Goal: Task Accomplishment & Management: Manage account settings

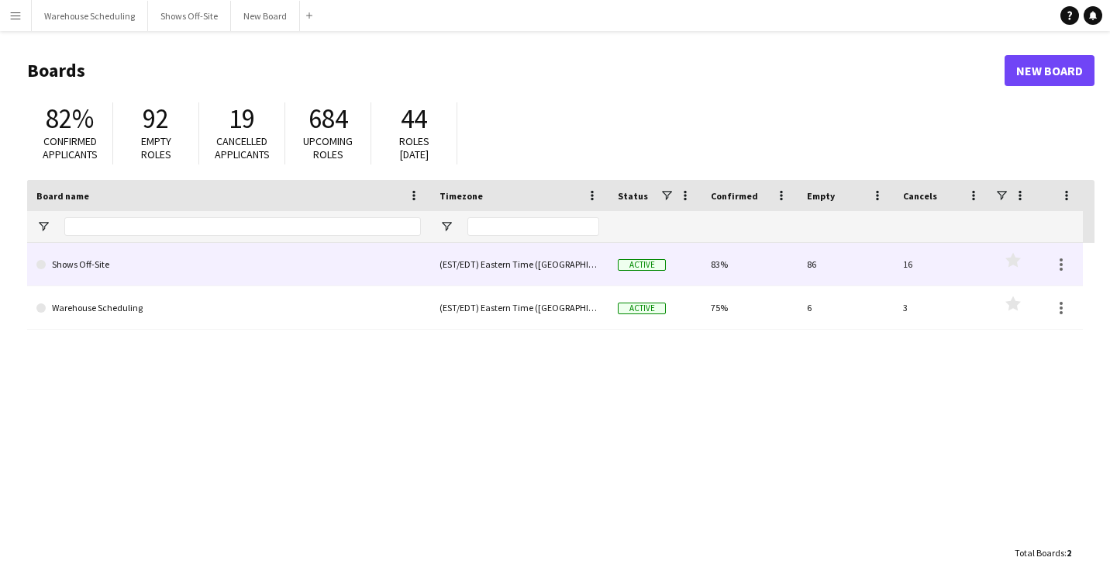
click at [147, 251] on link "Shows Off-Site" at bounding box center [228, 264] width 385 height 43
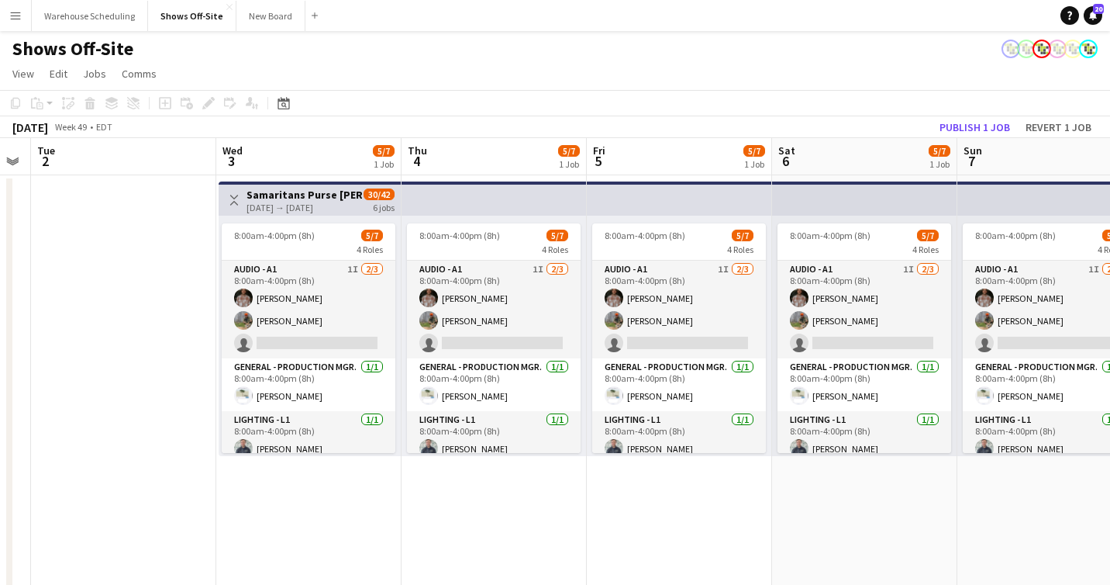
scroll to position [0, 316]
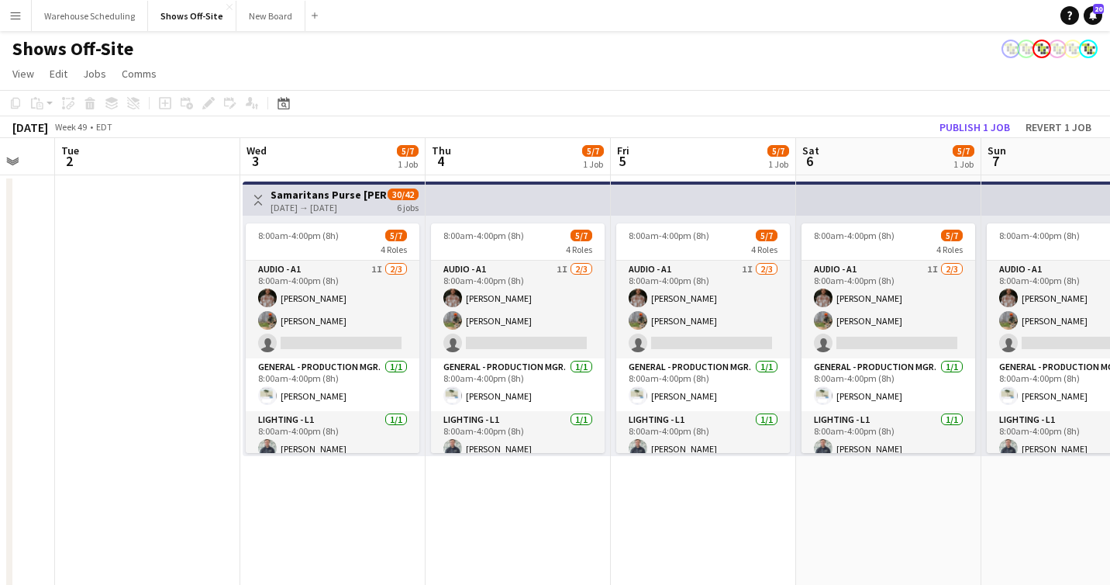
click at [329, 202] on div "12-03-2025 → 12-08-2025" at bounding box center [329, 208] width 116 height 12
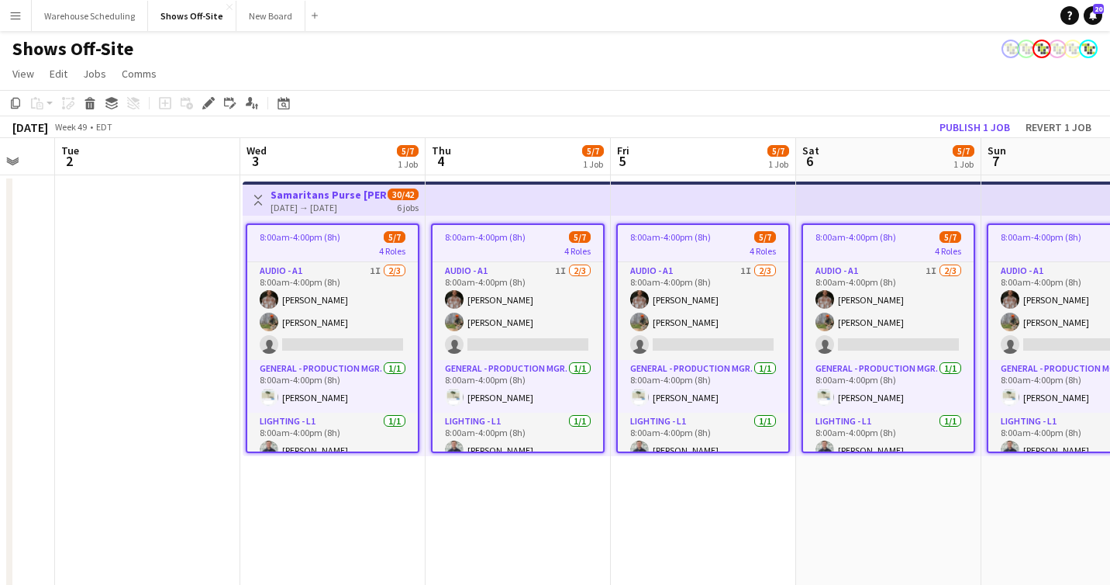
click at [329, 202] on div "12-03-2025 → 12-08-2025" at bounding box center [329, 208] width 116 height 12
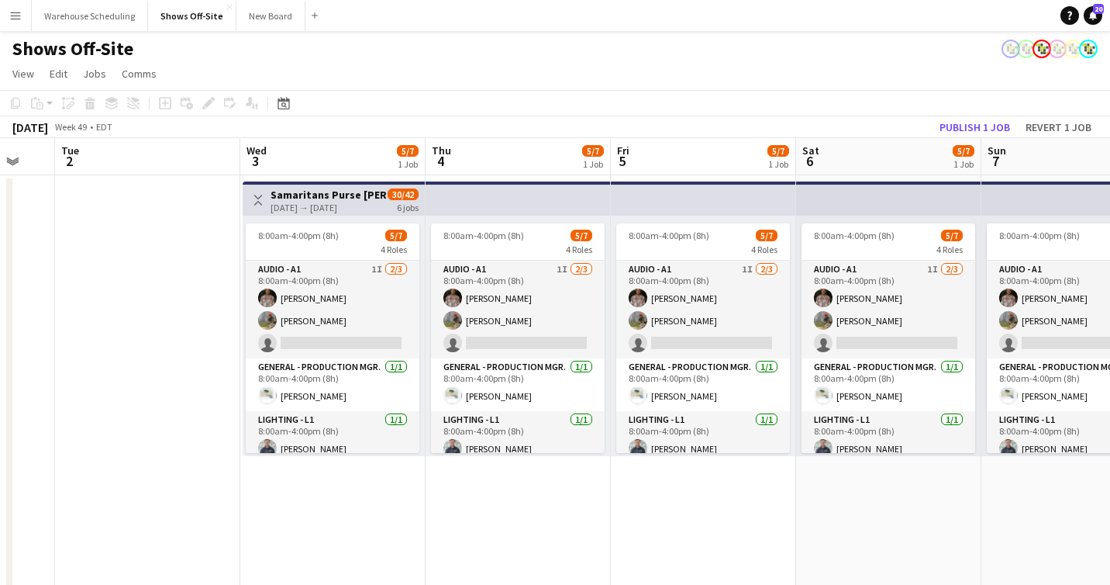
click at [329, 202] on div "12-03-2025 → 12-08-2025" at bounding box center [329, 208] width 116 height 12
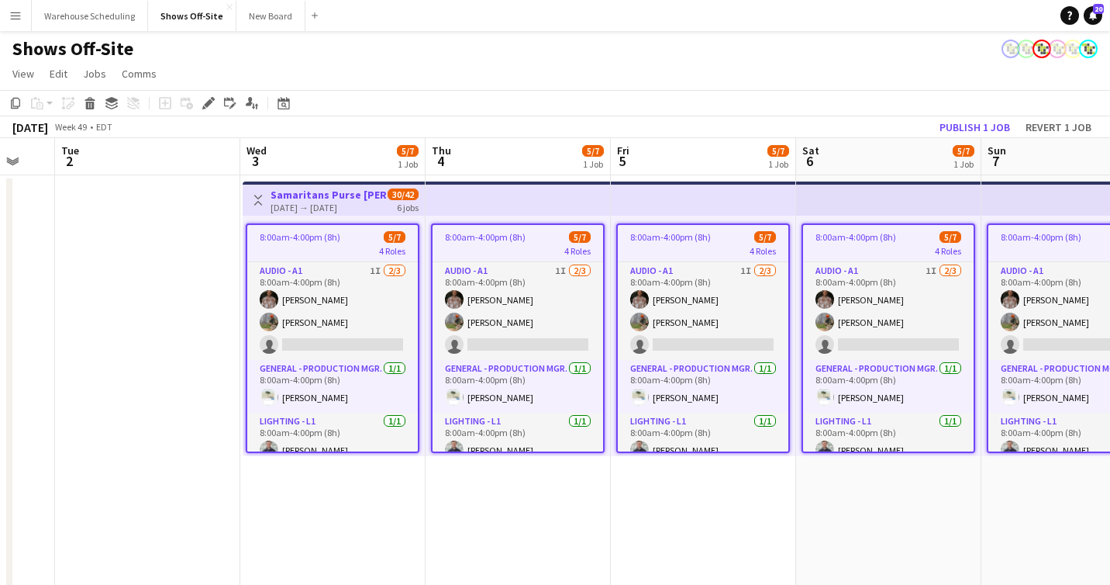
click at [329, 202] on div "12-03-2025 → 12-08-2025" at bounding box center [329, 208] width 116 height 12
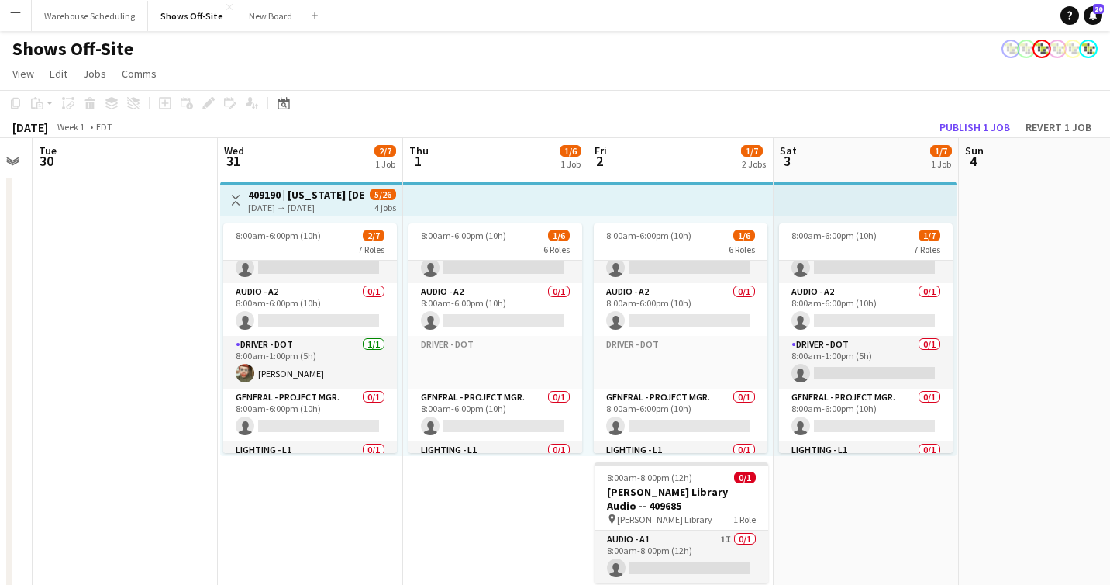
scroll to position [47, 0]
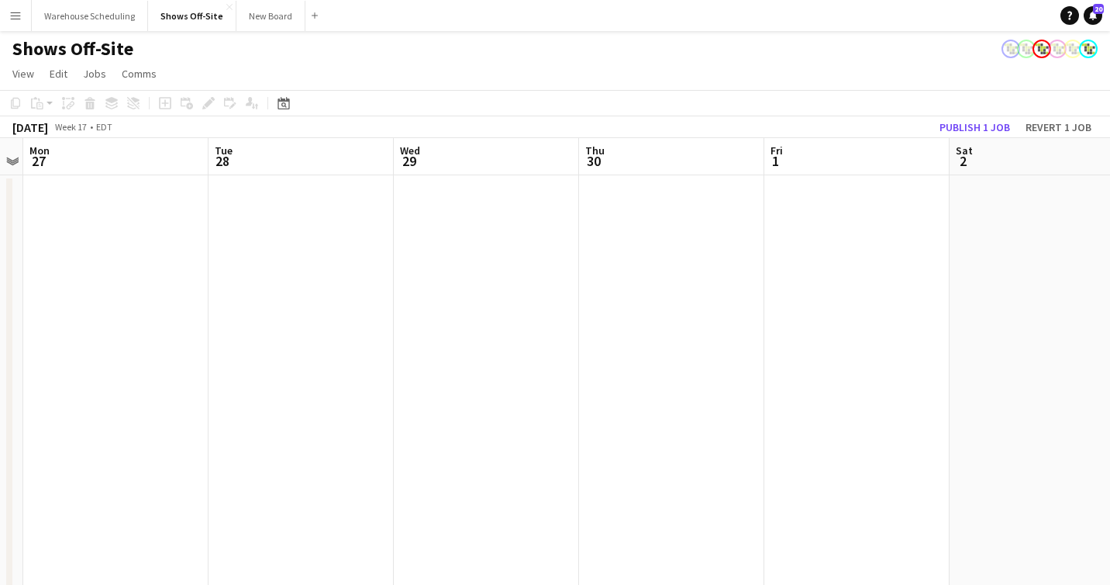
click at [640, 53] on div "Shows Off-Site" at bounding box center [555, 45] width 1110 height 29
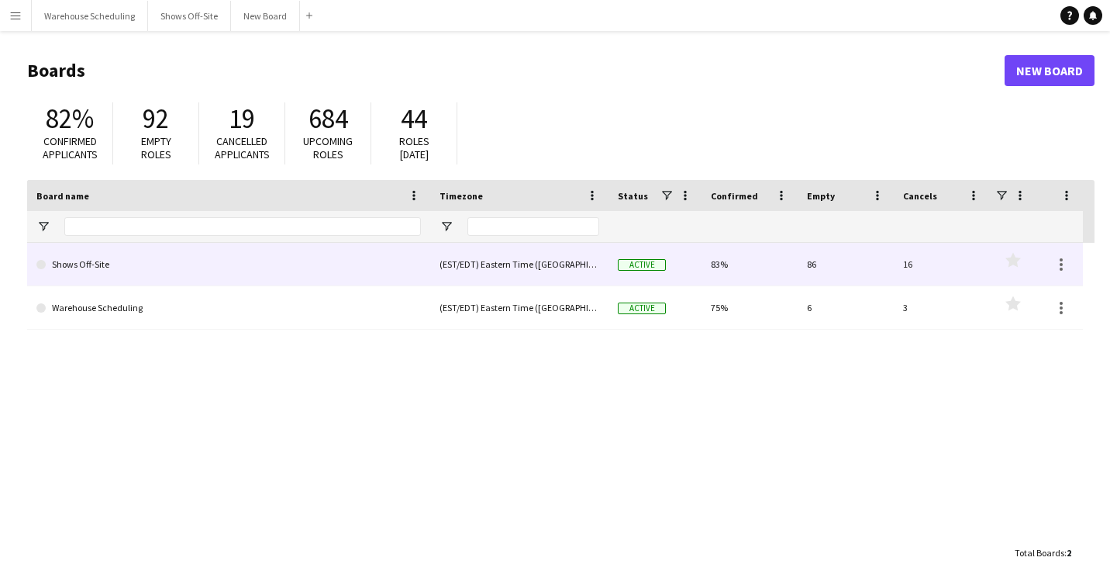
click at [103, 274] on link "Shows Off-Site" at bounding box center [228, 264] width 385 height 43
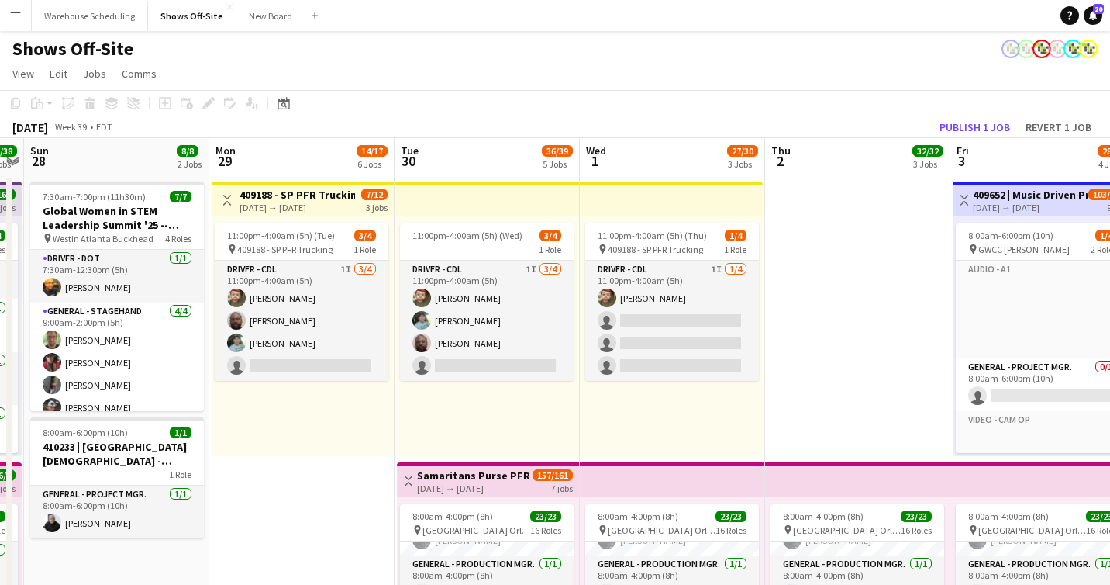
click at [513, 54] on div "Shows Off-Site" at bounding box center [555, 45] width 1110 height 29
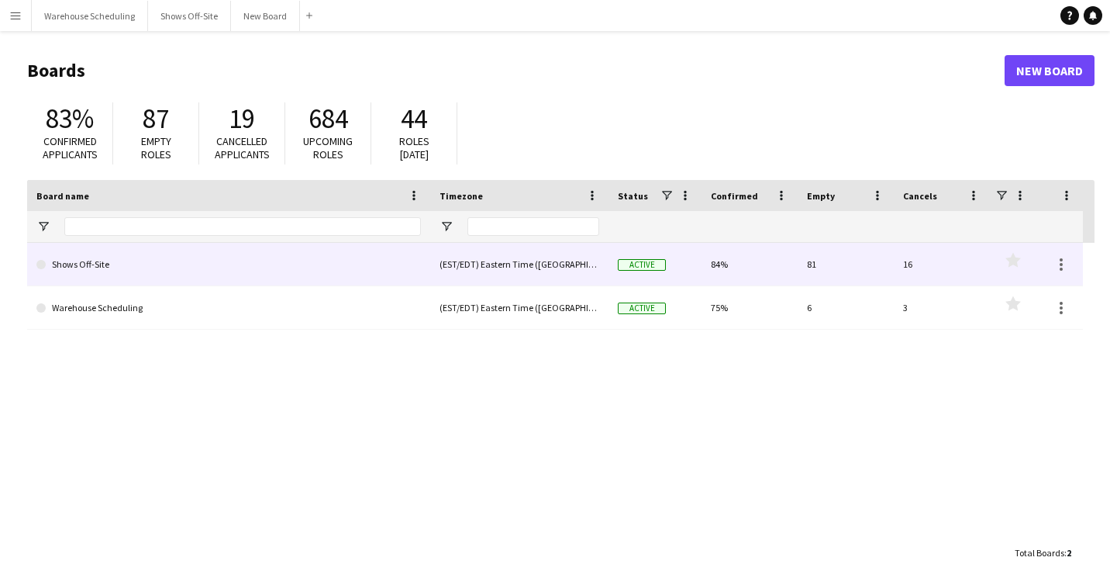
click at [187, 261] on link "Shows Off-Site" at bounding box center [228, 264] width 385 height 43
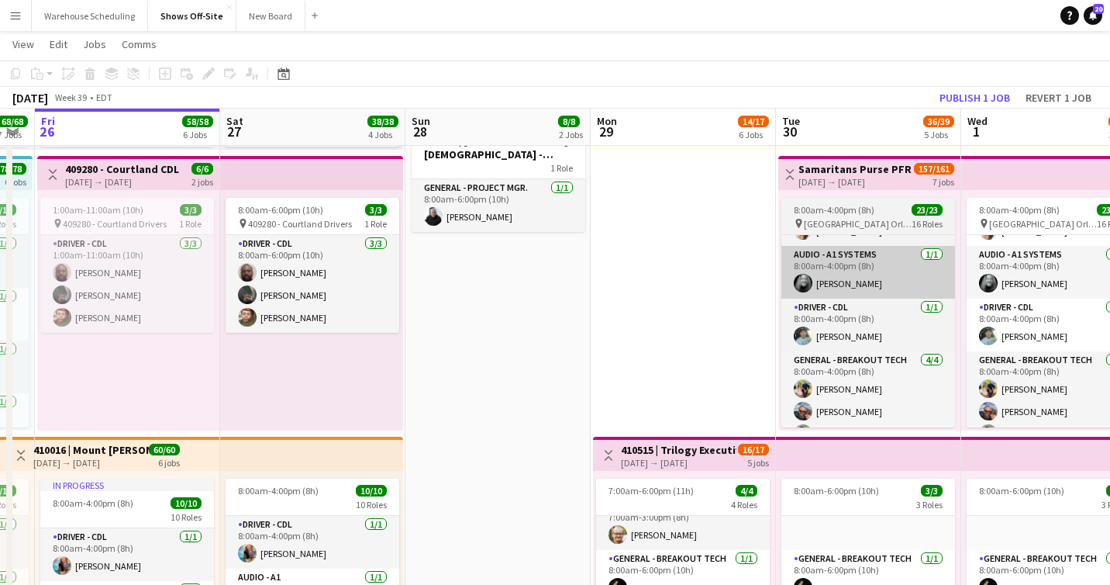
scroll to position [167, 0]
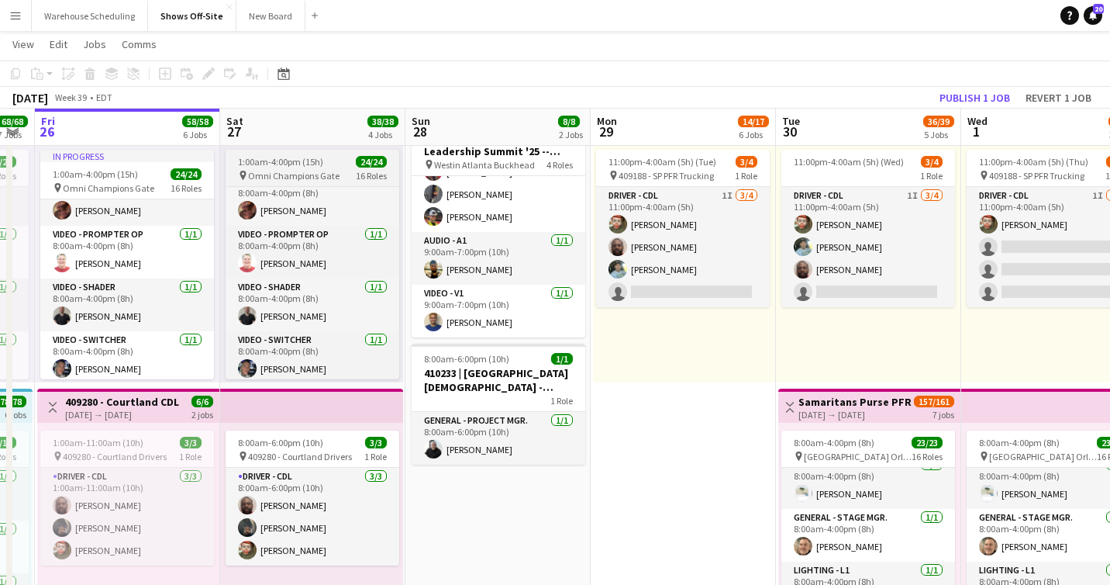
click at [286, 172] on span "Omni Champions Gate" at bounding box center [293, 176] width 91 height 12
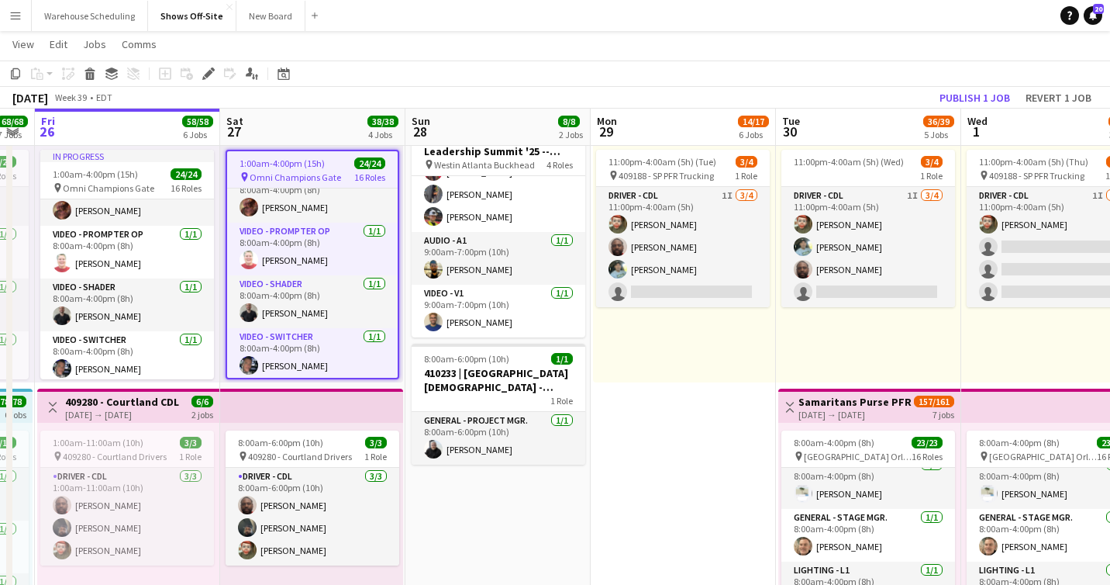
click at [286, 172] on span "Omni Champions Gate" at bounding box center [295, 177] width 91 height 12
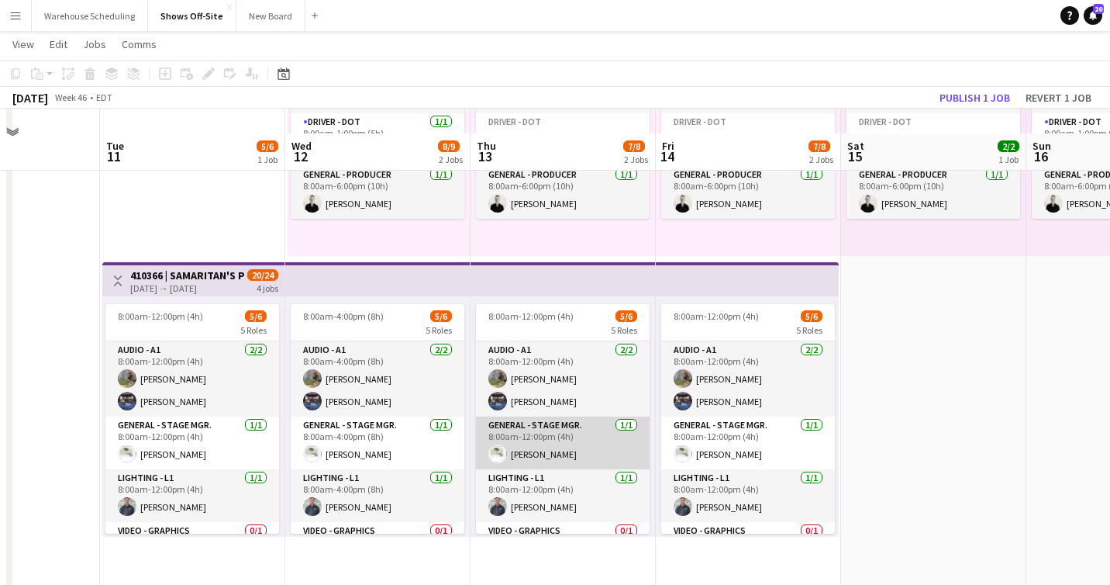
scroll to position [174, 0]
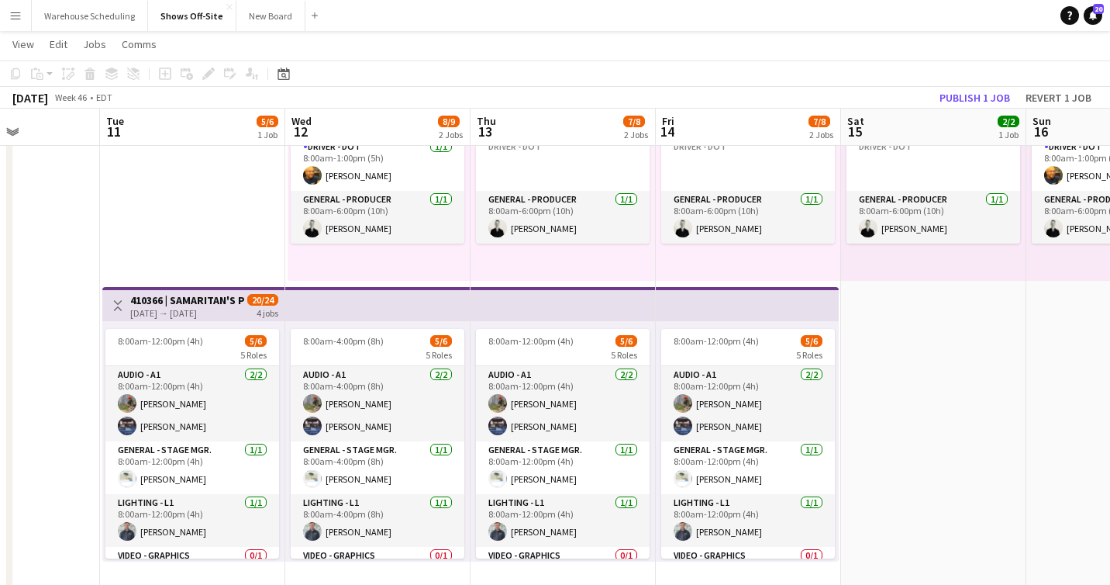
click at [187, 309] on div "[DATE] → [DATE]" at bounding box center [188, 313] width 116 height 12
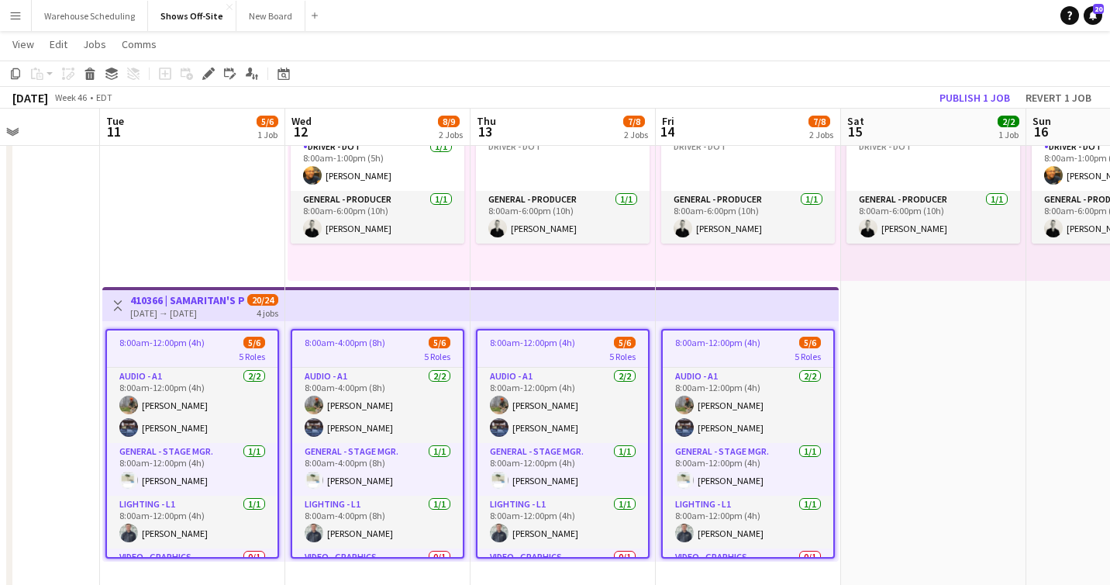
click at [187, 308] on div "[DATE] → [DATE]" at bounding box center [188, 313] width 116 height 12
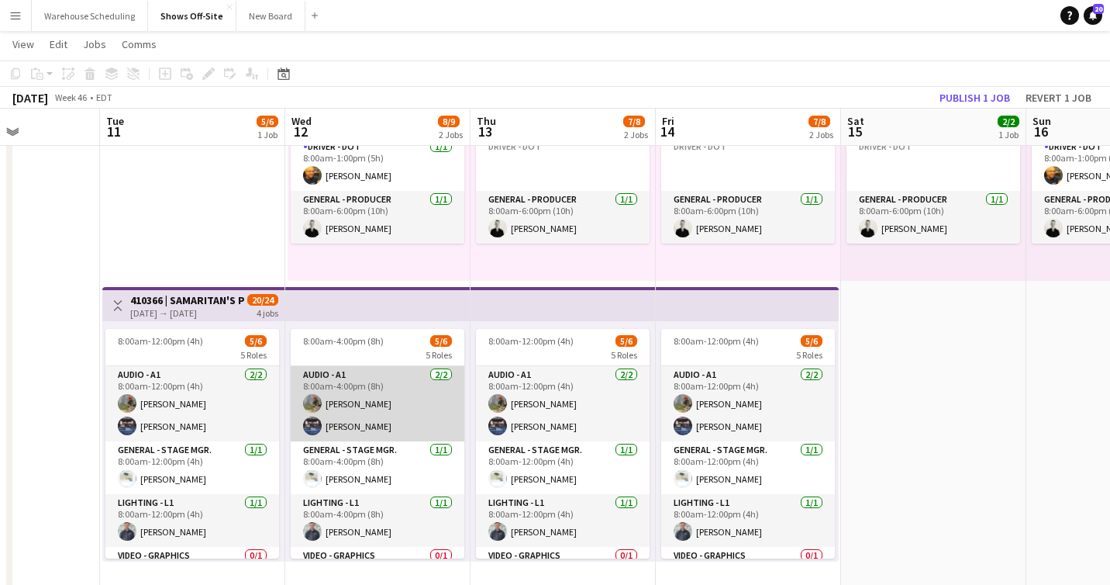
scroll to position [91, 0]
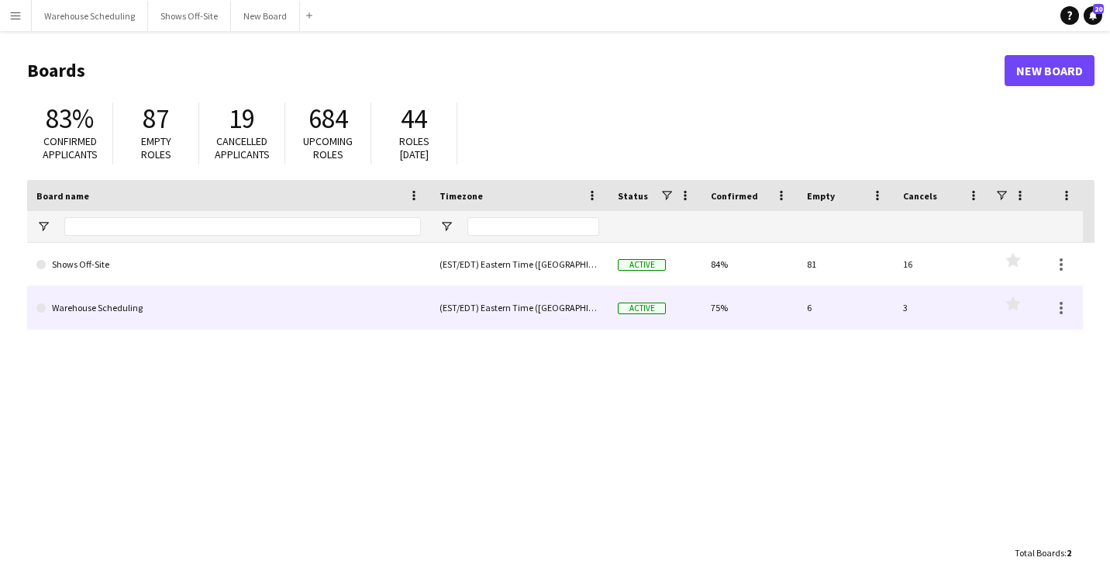
click at [400, 267] on link "Shows Off-Site" at bounding box center [228, 264] width 385 height 43
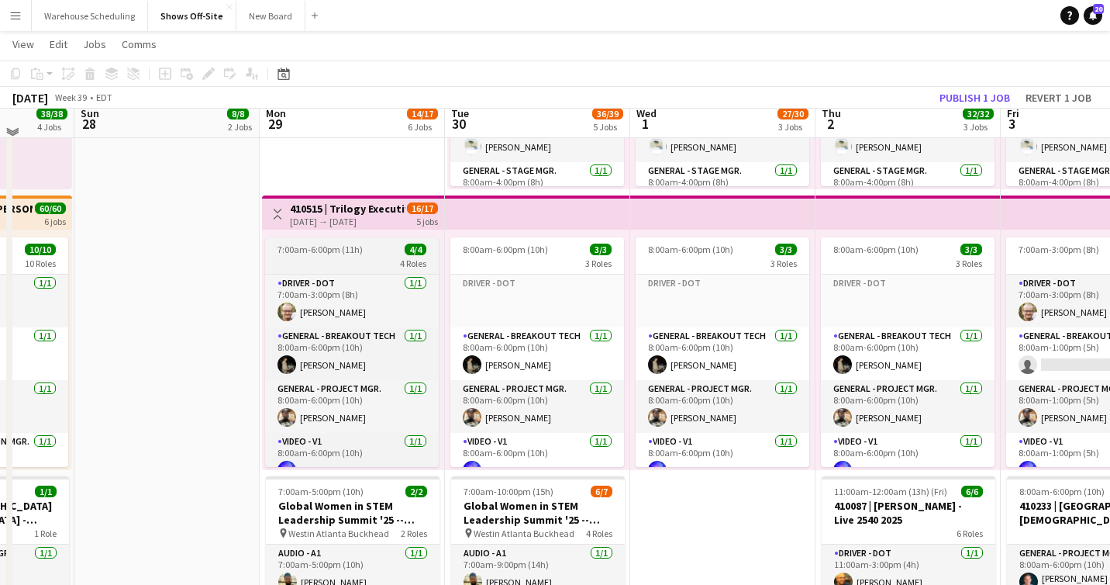
scroll to position [550, 0]
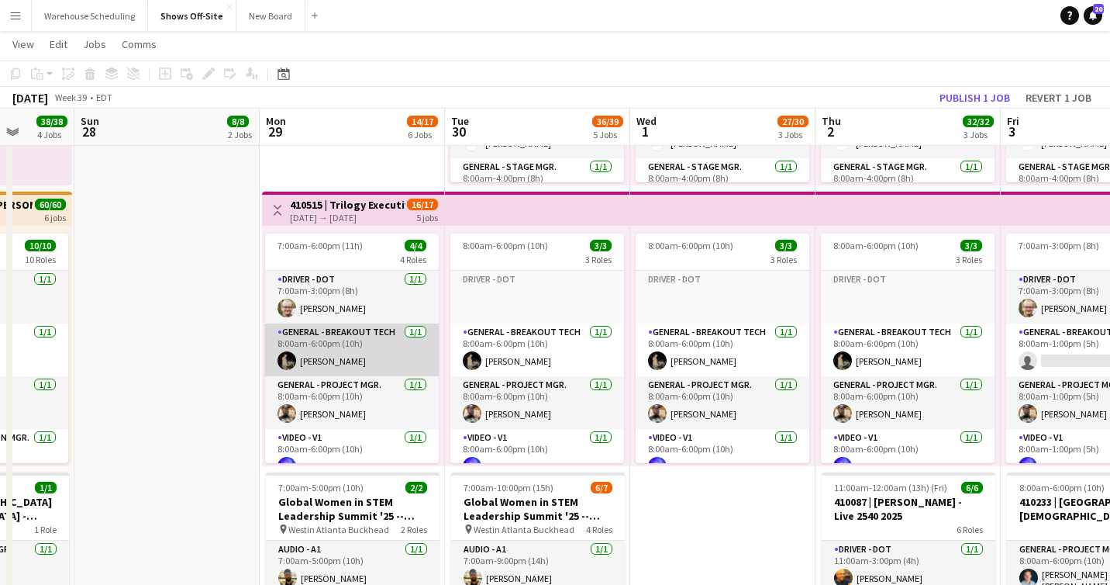
click at [291, 356] on app-user-avatar at bounding box center [287, 360] width 19 height 19
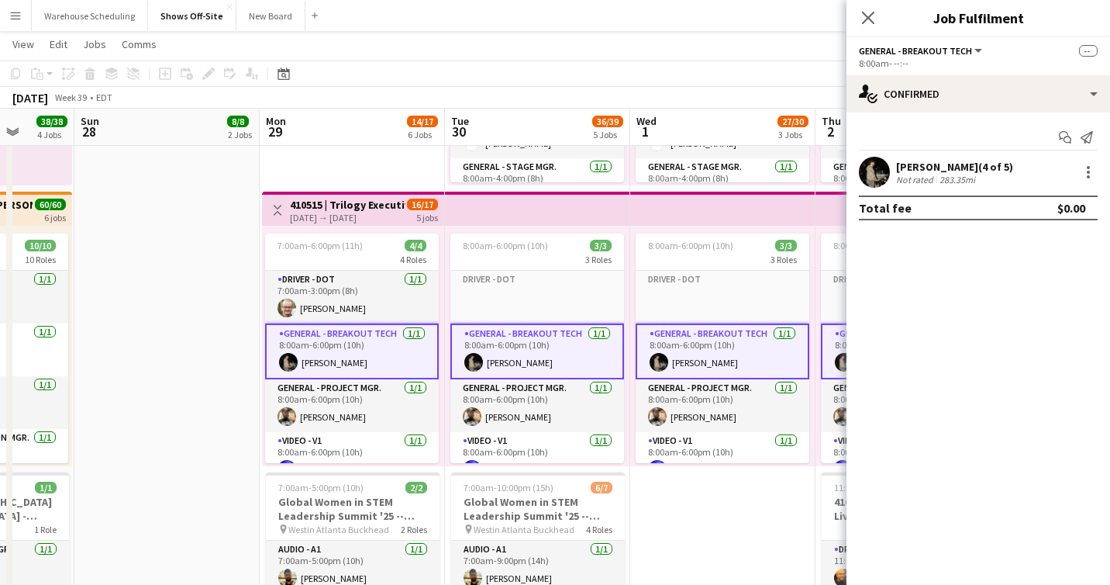
click at [885, 171] on app-user-avatar at bounding box center [874, 172] width 31 height 31
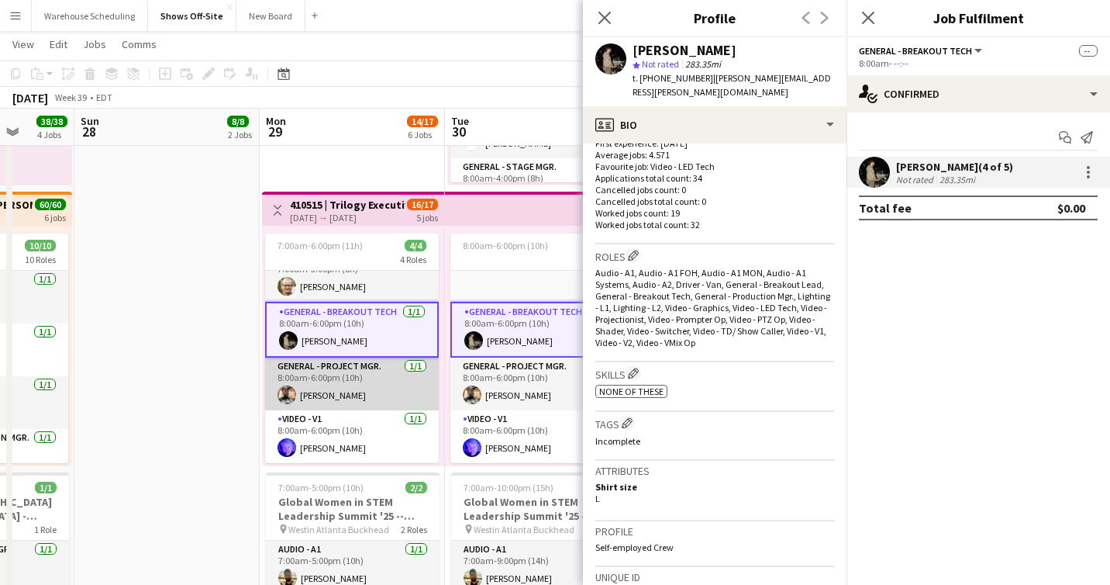
click at [290, 394] on app-user-avatar at bounding box center [287, 394] width 19 height 19
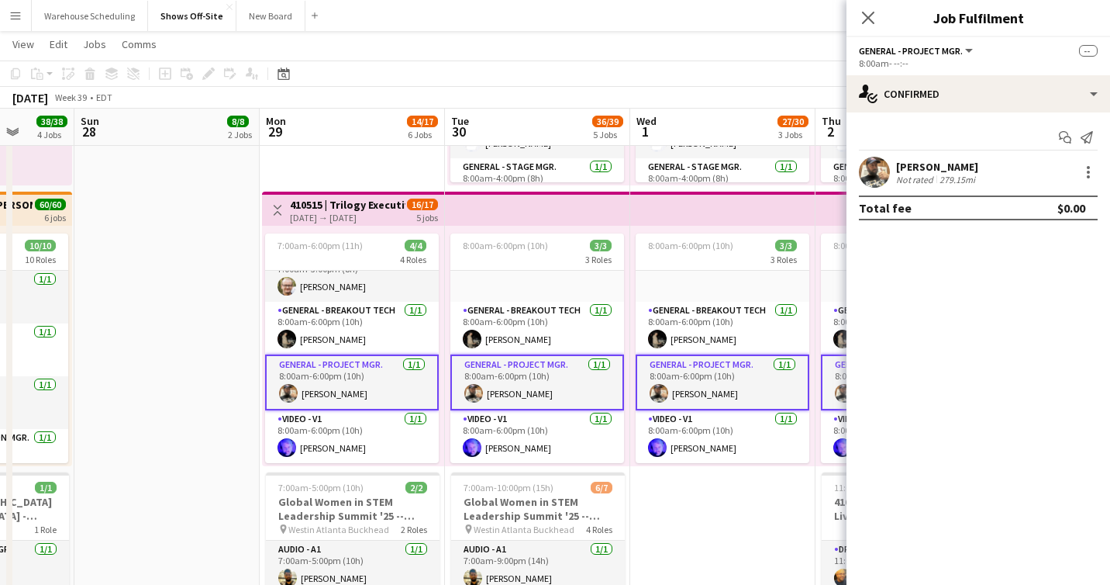
click at [874, 167] on app-user-avatar at bounding box center [874, 172] width 31 height 31
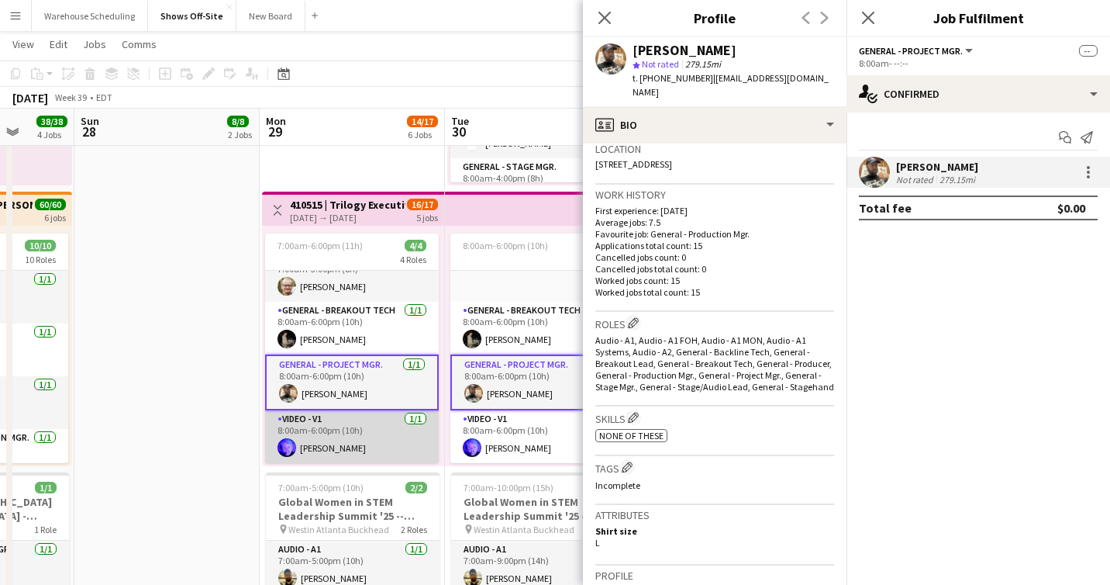
click at [287, 448] on app-user-avatar at bounding box center [287, 447] width 19 height 19
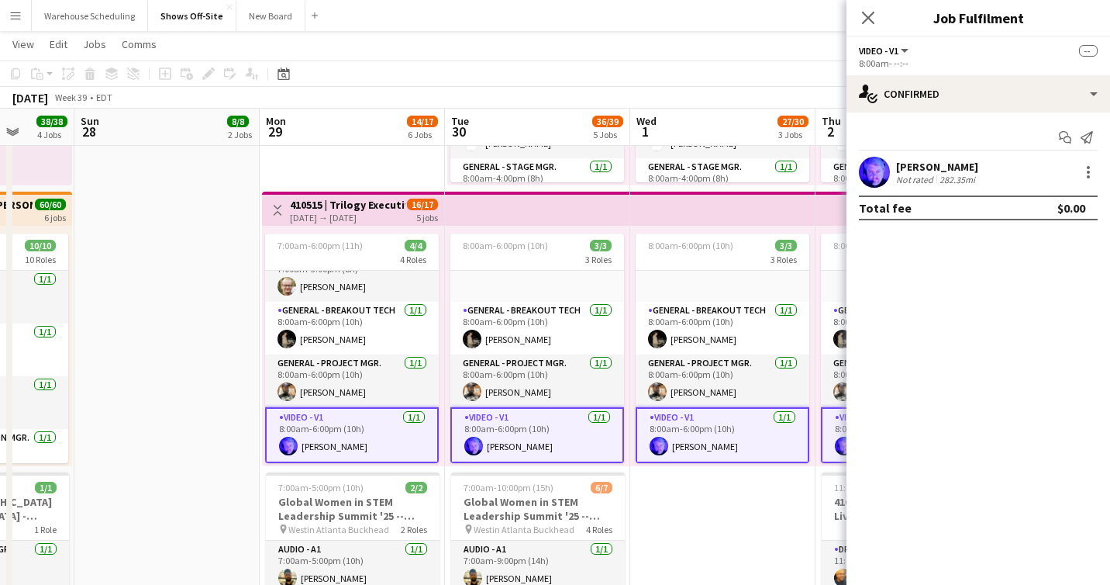
click at [871, 167] on app-user-avatar at bounding box center [874, 172] width 31 height 31
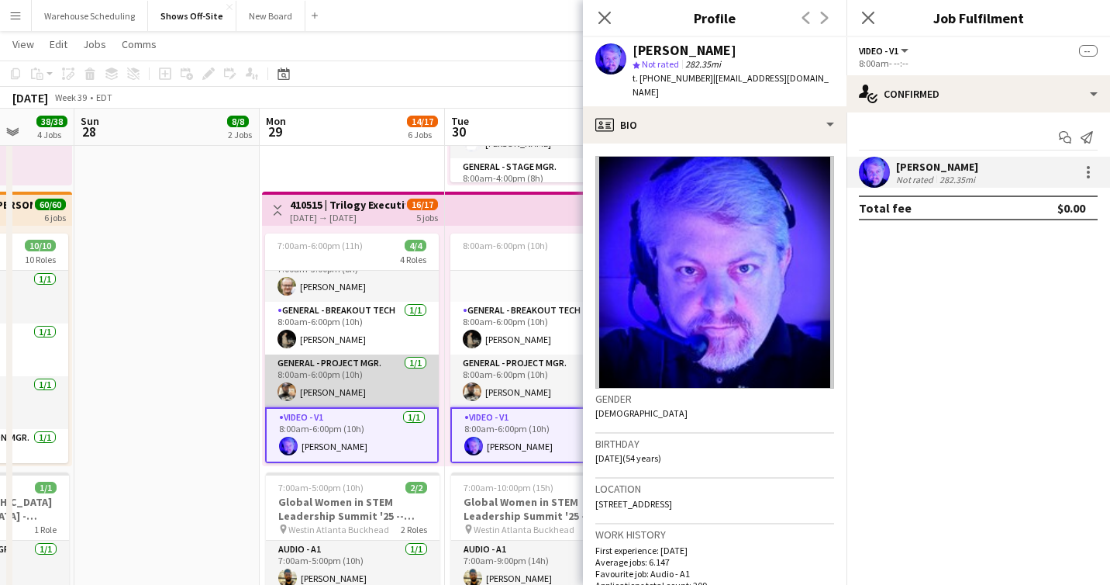
click at [278, 391] on app-user-avatar at bounding box center [287, 391] width 19 height 19
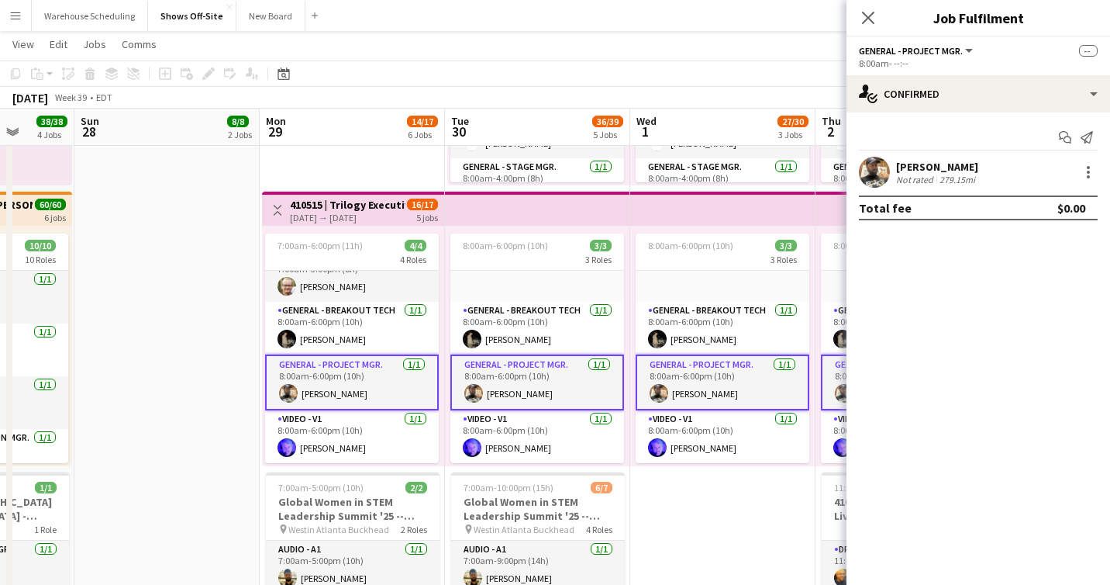
click at [878, 167] on app-user-avatar at bounding box center [874, 172] width 31 height 31
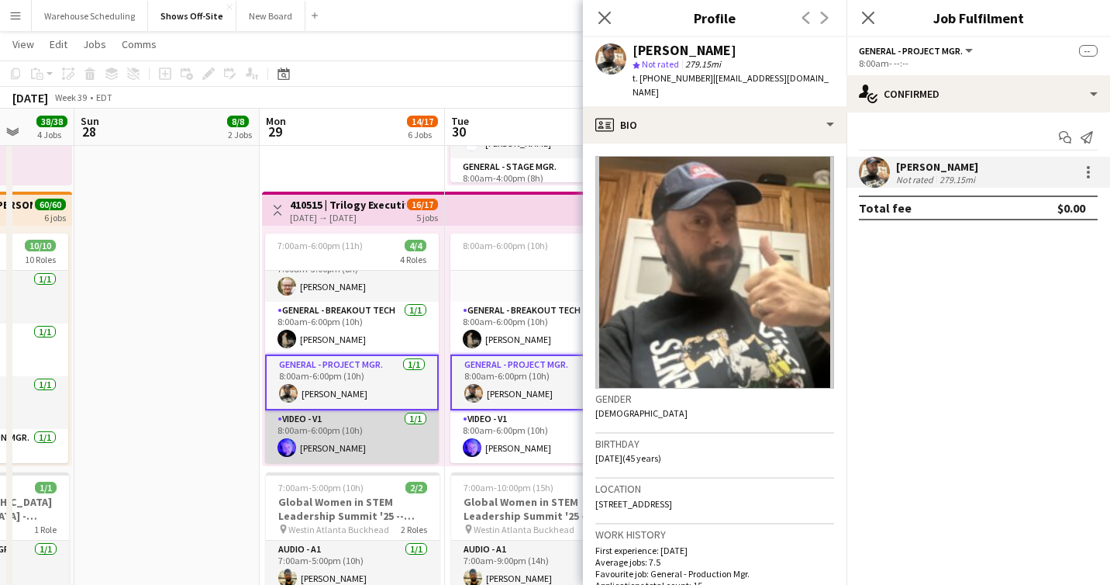
click at [285, 448] on app-user-avatar at bounding box center [287, 447] width 19 height 19
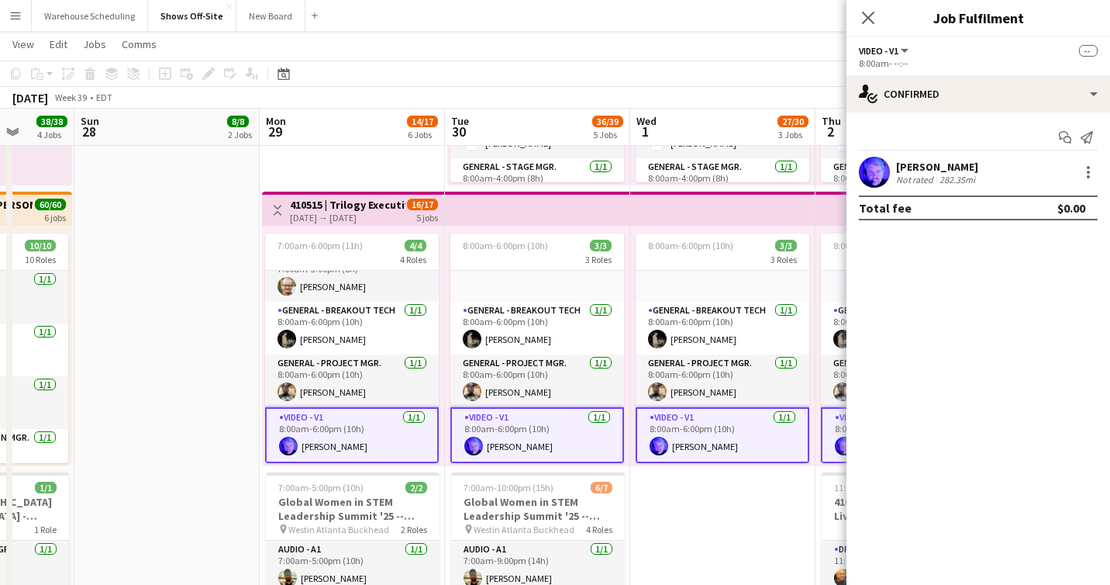
click at [876, 174] on app-user-avatar at bounding box center [874, 172] width 31 height 31
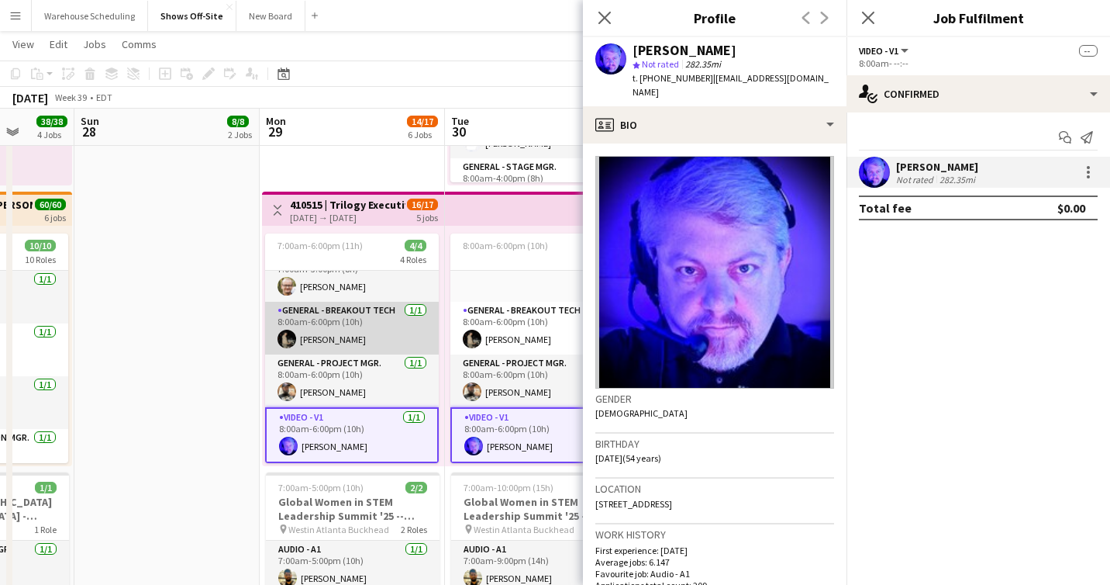
click at [286, 336] on app-user-avatar at bounding box center [287, 338] width 19 height 19
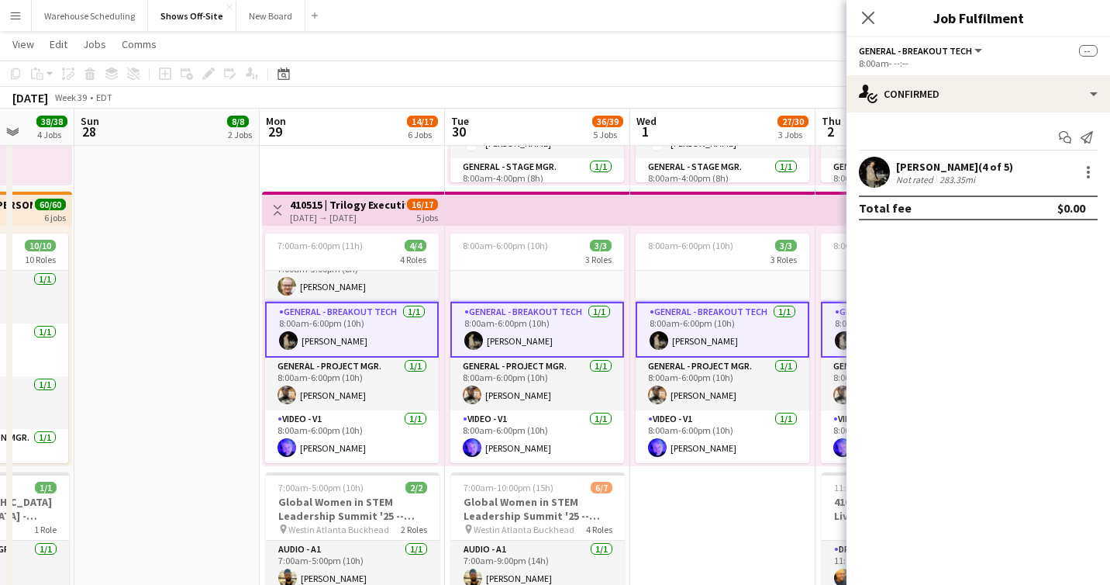
click at [880, 165] on app-user-avatar at bounding box center [874, 172] width 31 height 31
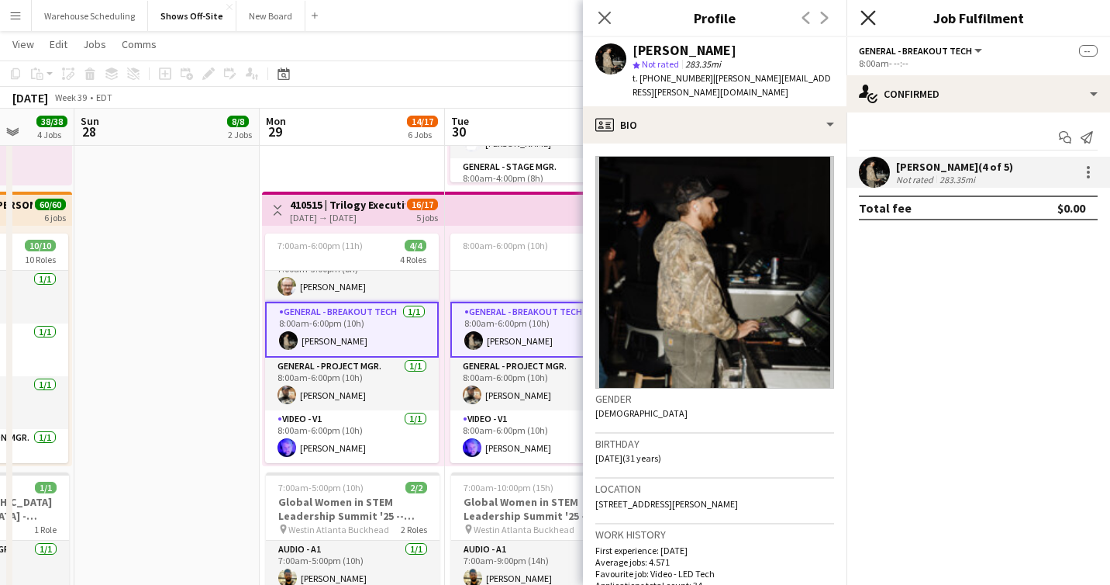
click at [871, 16] on icon "Close pop-in" at bounding box center [868, 17] width 15 height 15
